Goal: Understand process/instructions: Learn how to perform a task or action

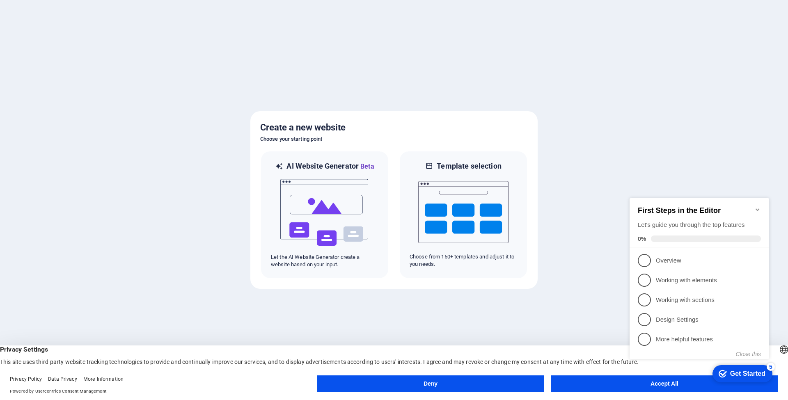
click at [670, 385] on div "checkmark Get Started 5 First Steps in the Editor Let's guide you through the t…" at bounding box center [700, 285] width 149 height 199
click at [678, 383] on div "checkmark Get Started 5 First Steps in the Editor Let's guide you through the t…" at bounding box center [700, 285] width 149 height 199
click at [736, 371] on div "Get Started" at bounding box center [747, 373] width 35 height 7
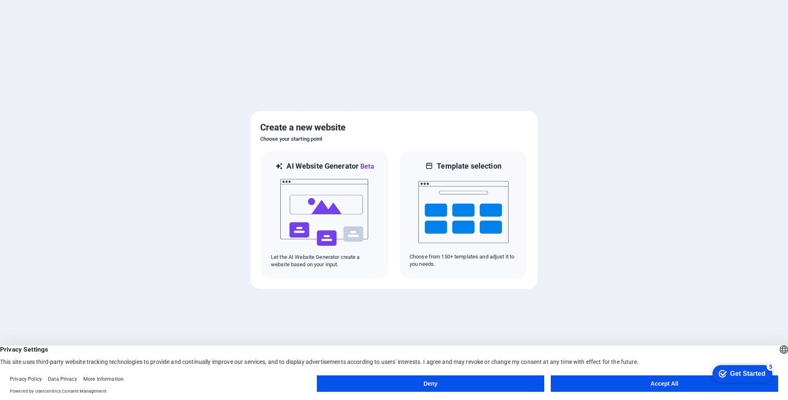
click at [673, 384] on button "Accept All" at bounding box center [663, 383] width 227 height 16
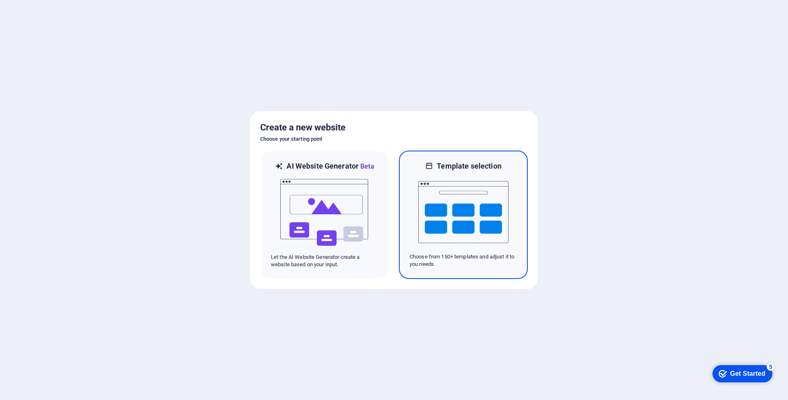
click at [462, 203] on img at bounding box center [463, 212] width 90 height 82
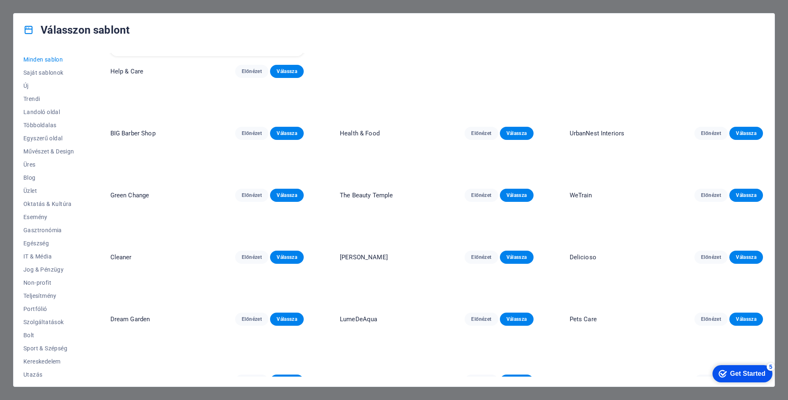
scroll to position [1354, 0]
